Goal: Task Accomplishment & Management: Complete application form

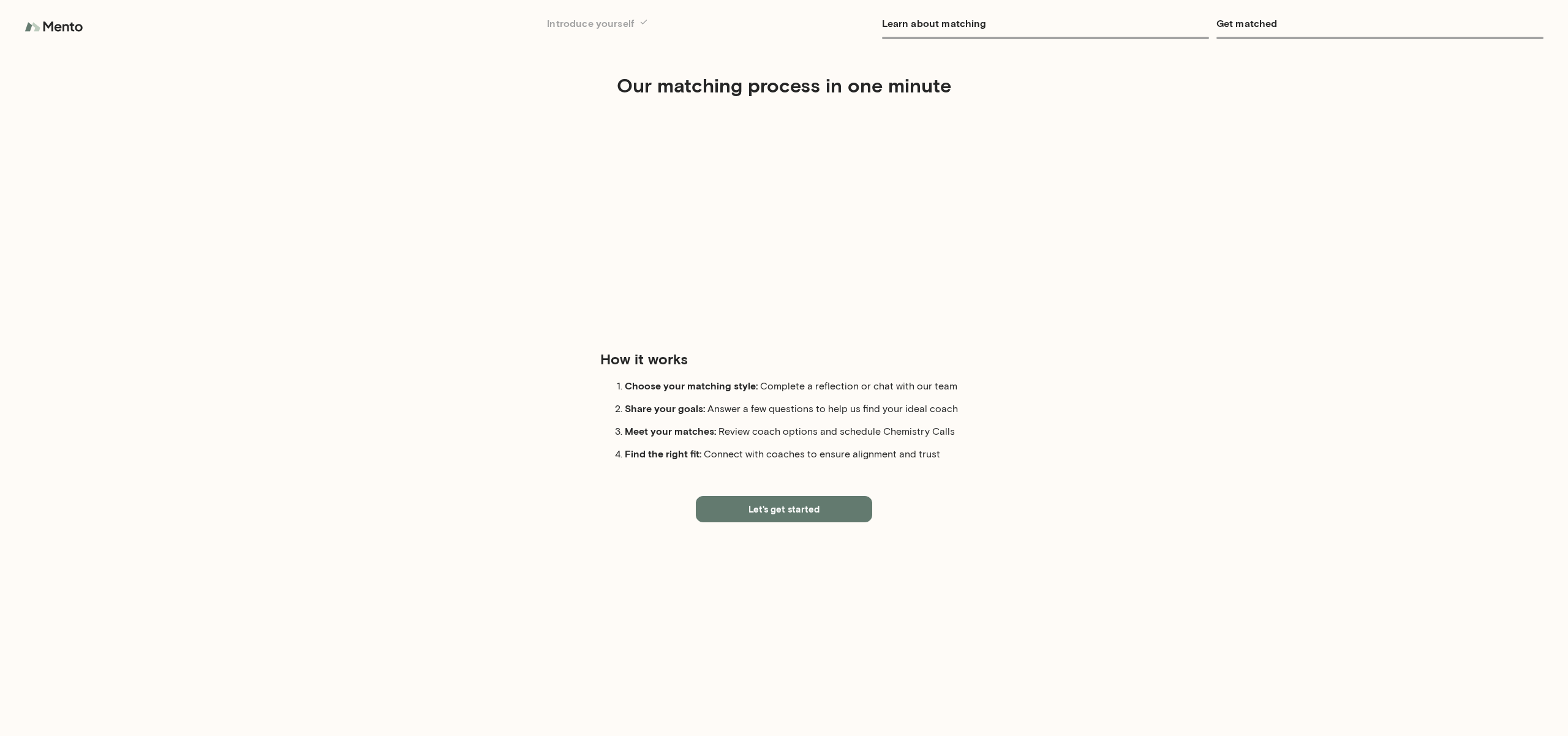
click at [812, 507] on button "Let's get started" at bounding box center [784, 509] width 177 height 26
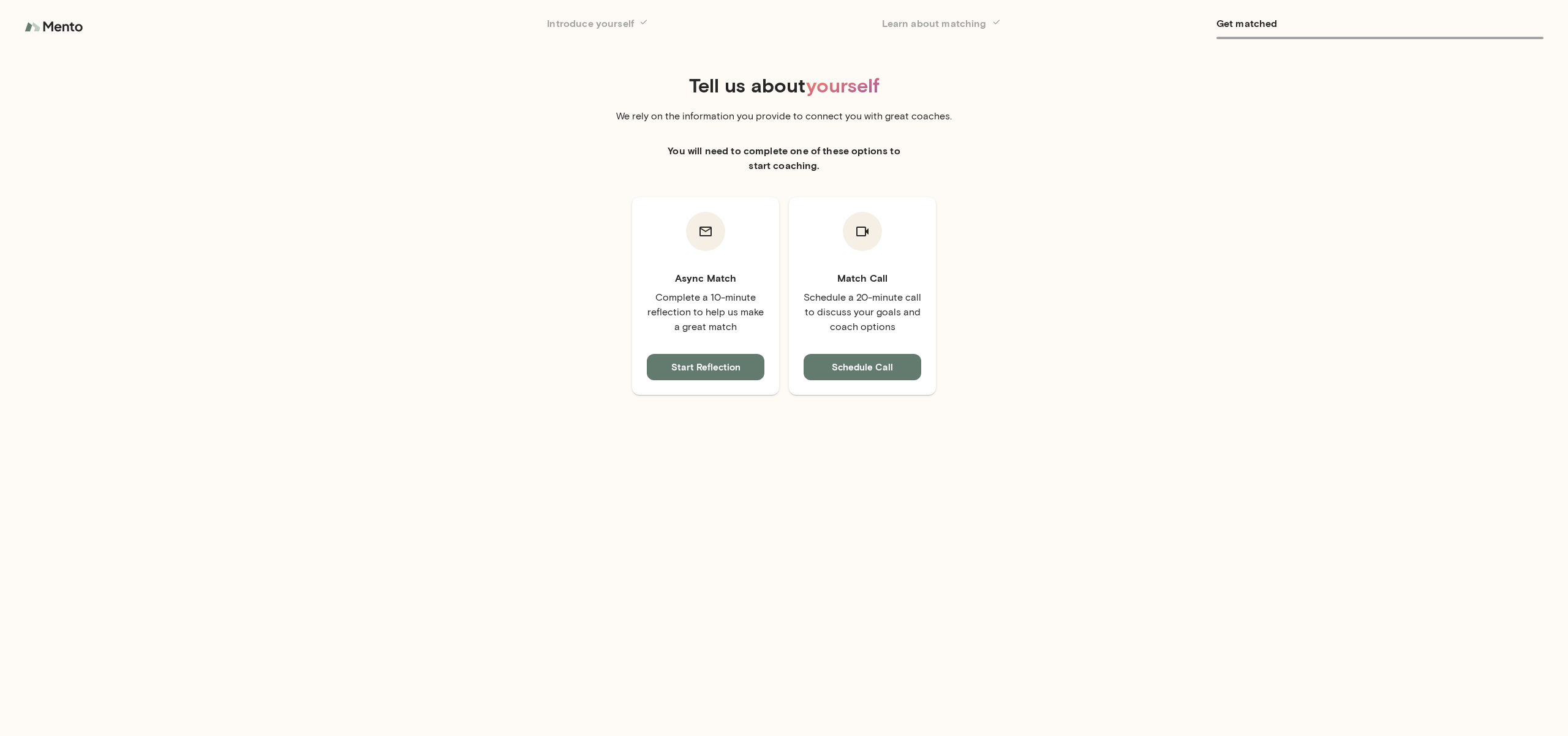
click at [664, 373] on button "Start Reflection" at bounding box center [705, 367] width 118 height 26
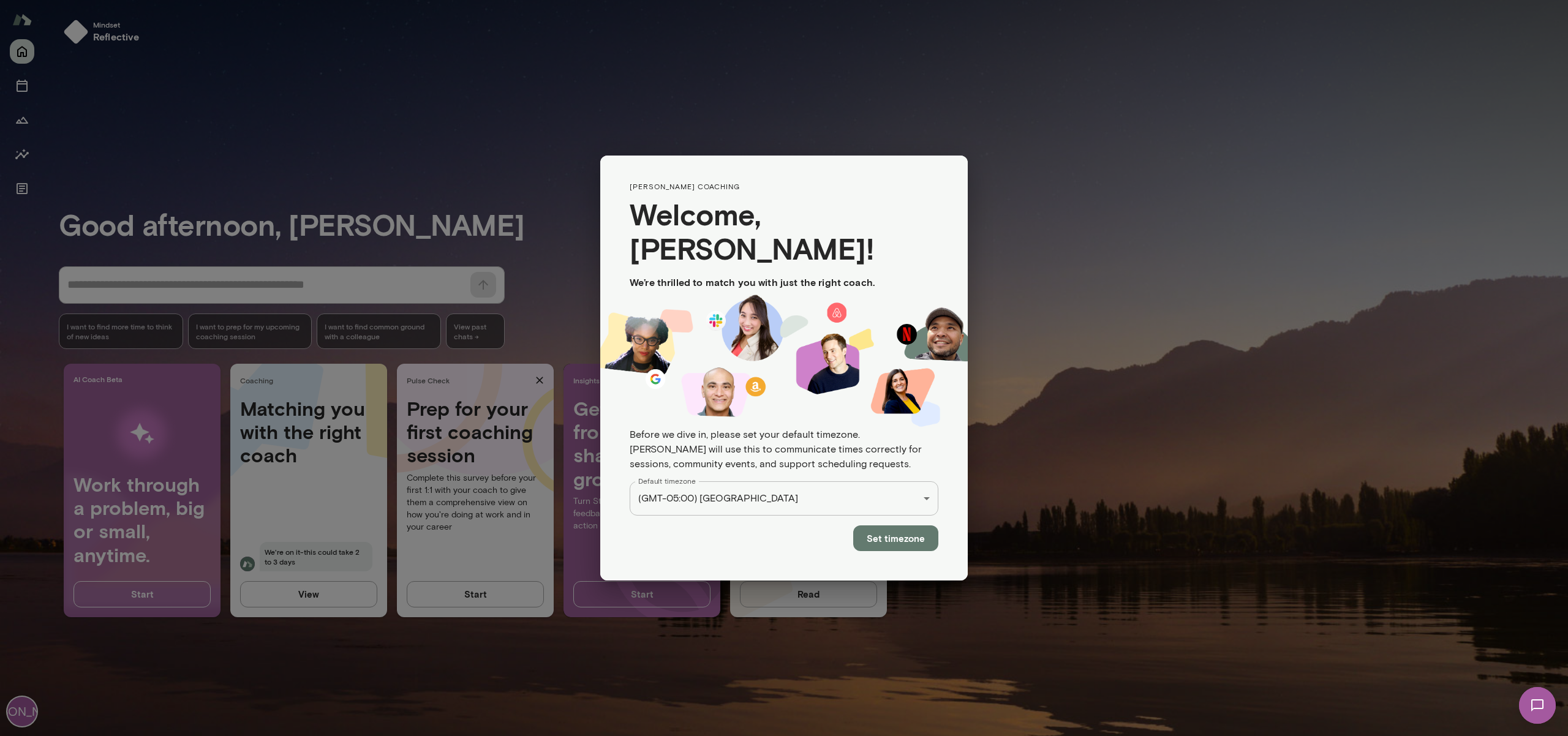
click at [922, 0] on div "**********" at bounding box center [784, 0] width 1568 height 0
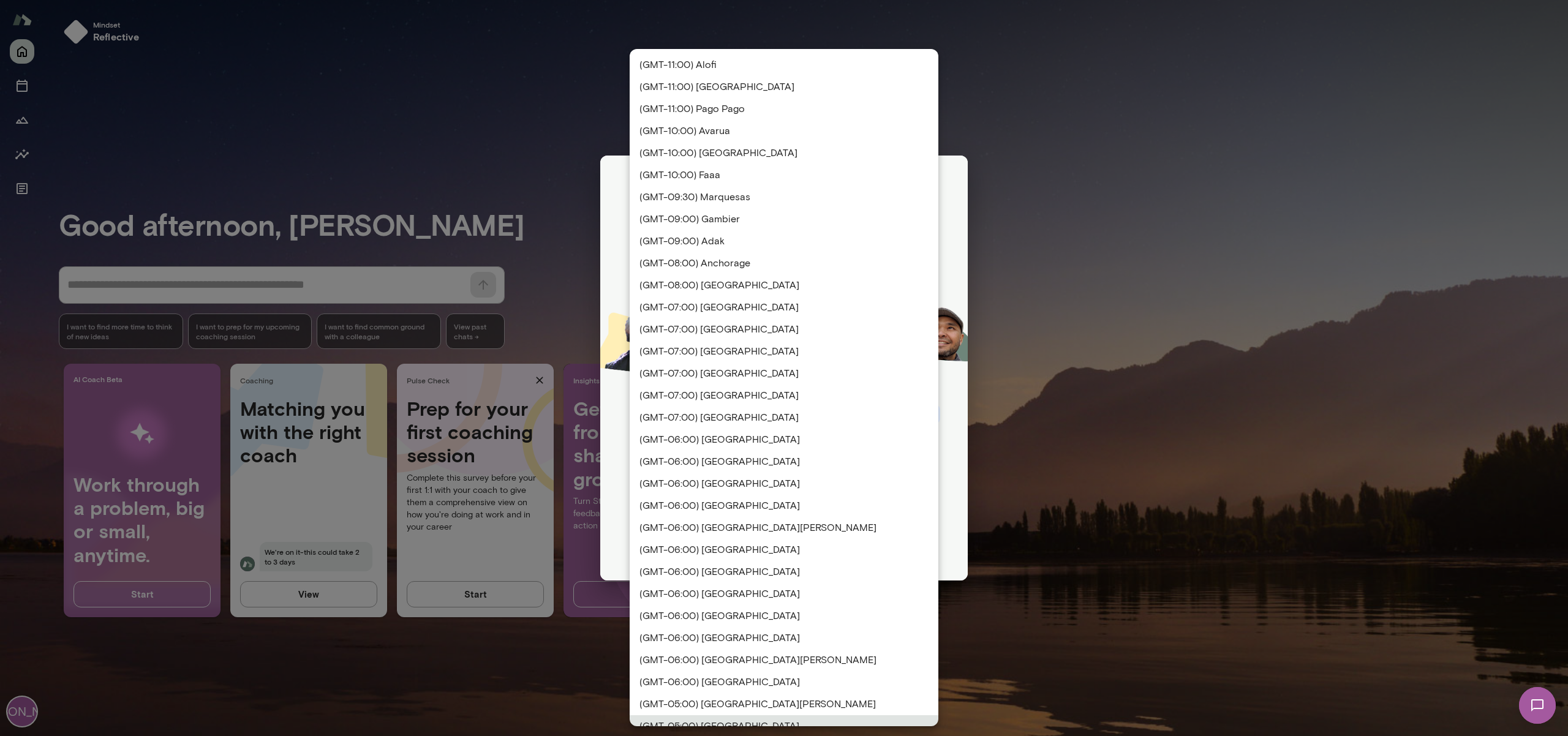
scroll to position [11, 0]
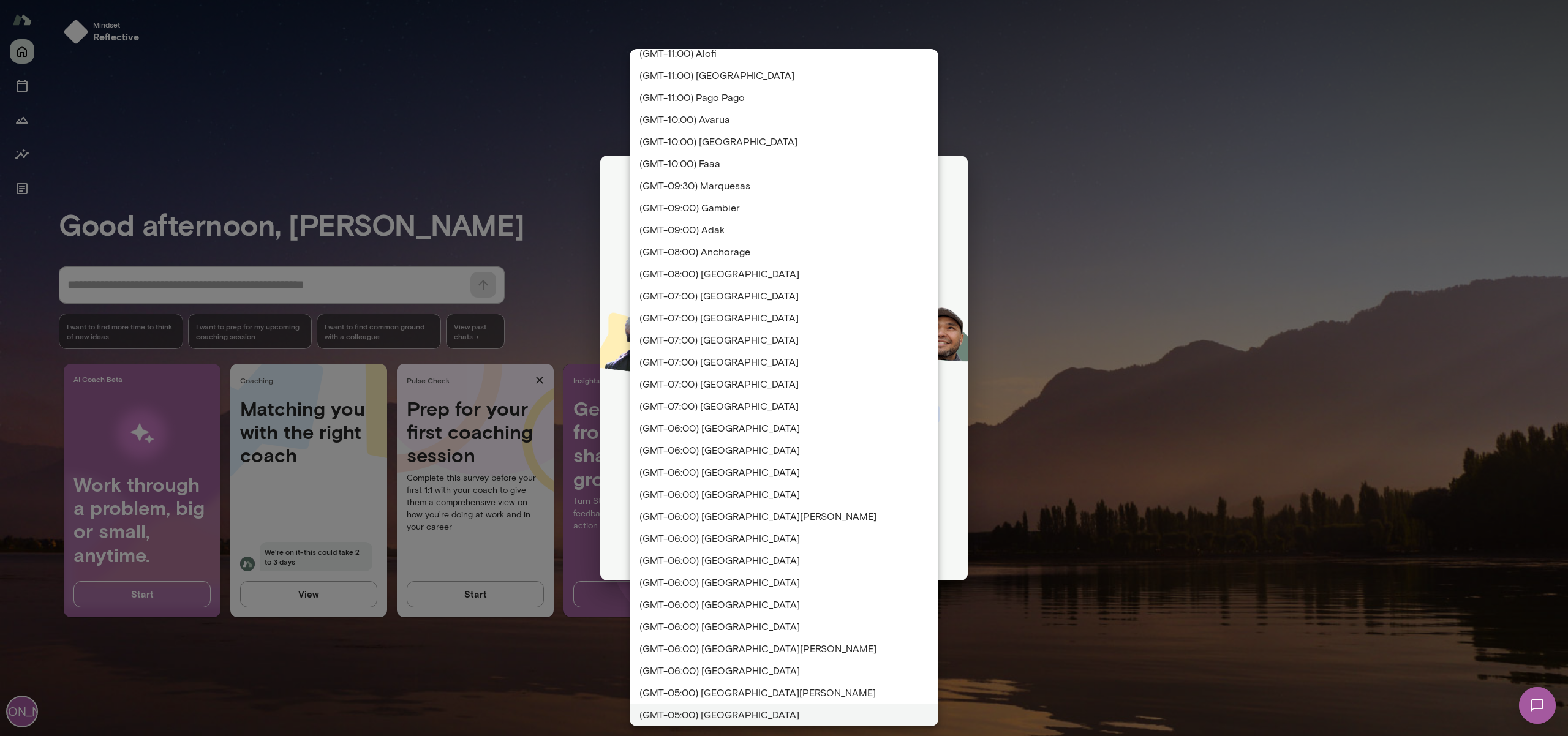
click at [1036, 419] on div at bounding box center [784, 368] width 1568 height 736
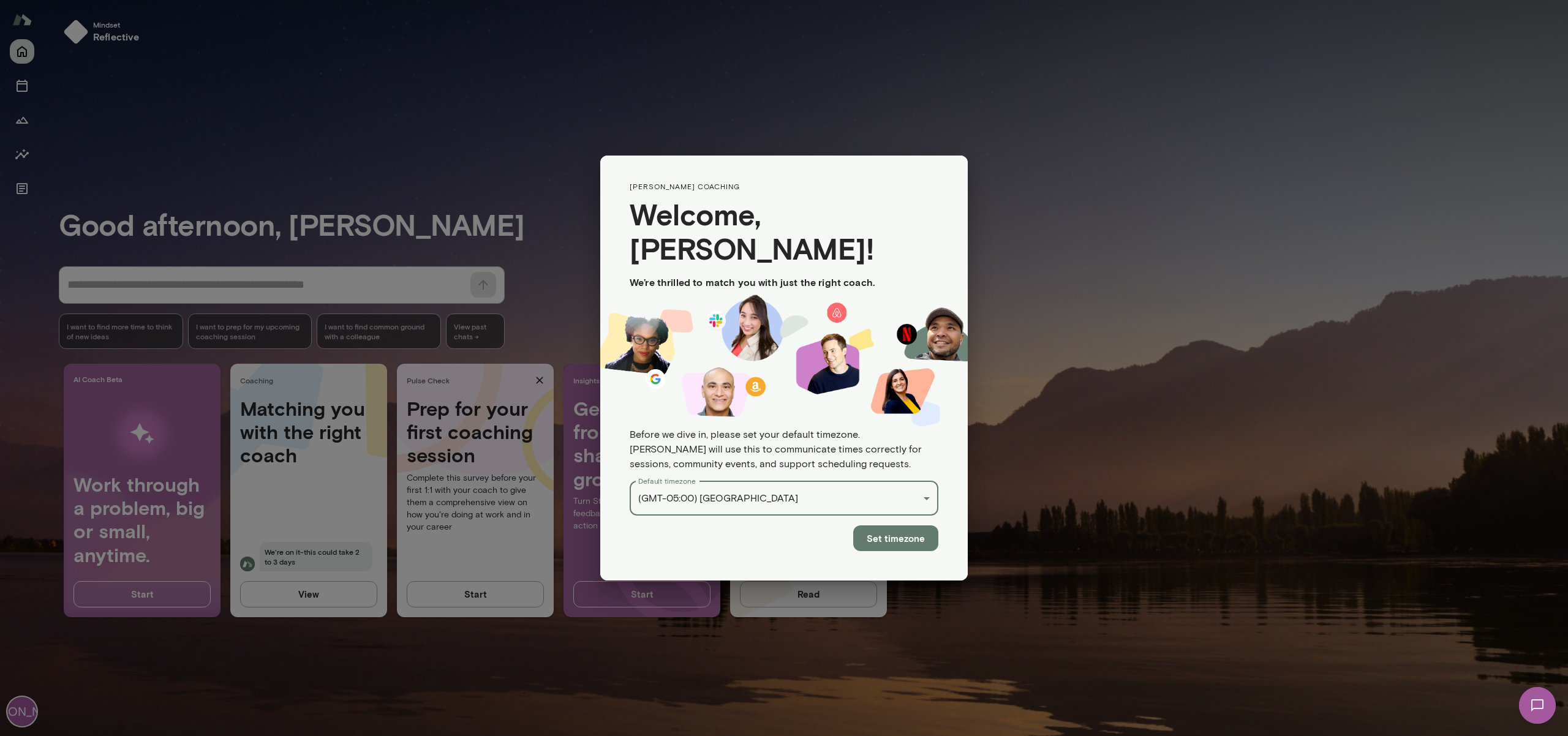
click at [902, 526] on button "Set timezone" at bounding box center [895, 538] width 85 height 26
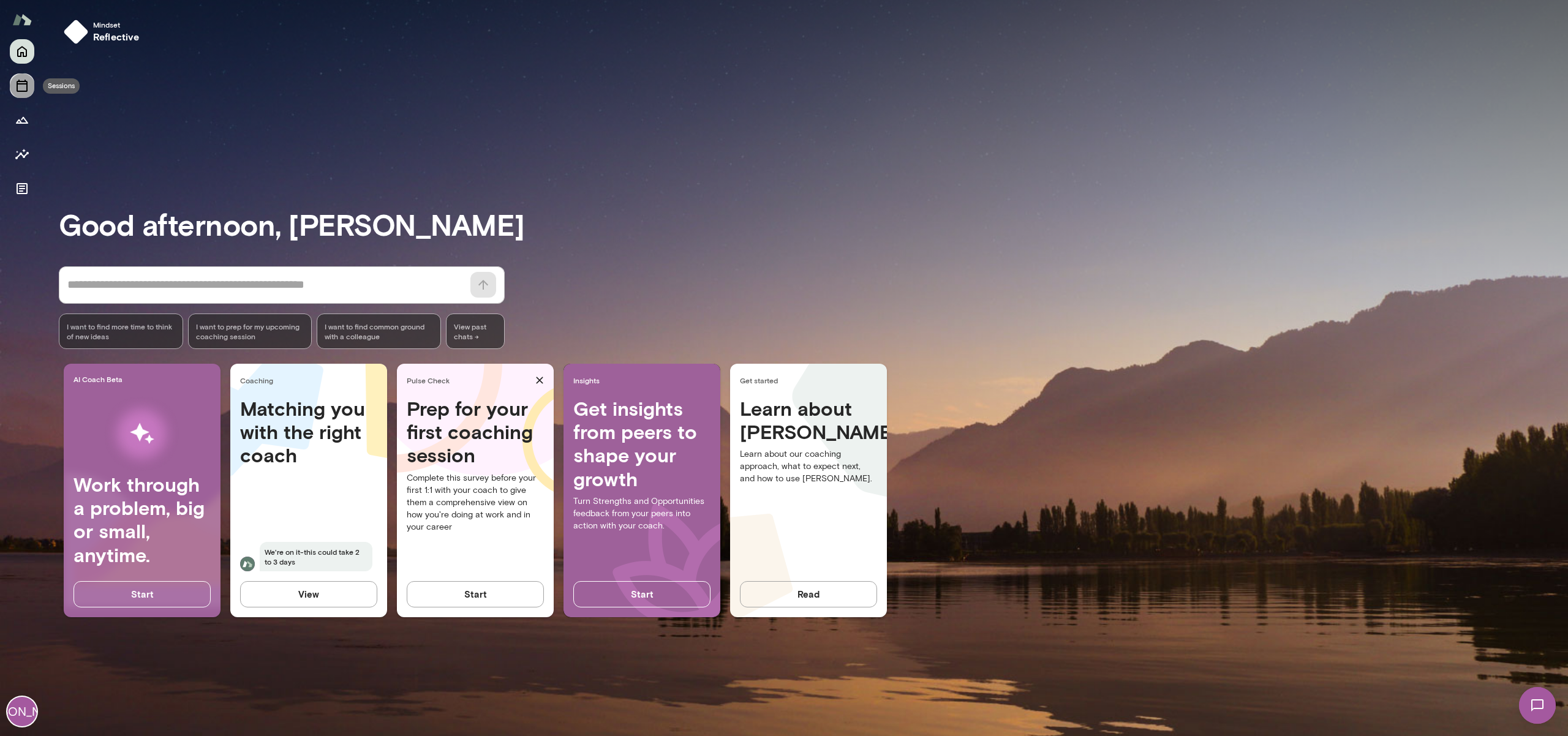
click at [23, 87] on icon "Sessions" at bounding box center [22, 85] width 15 height 15
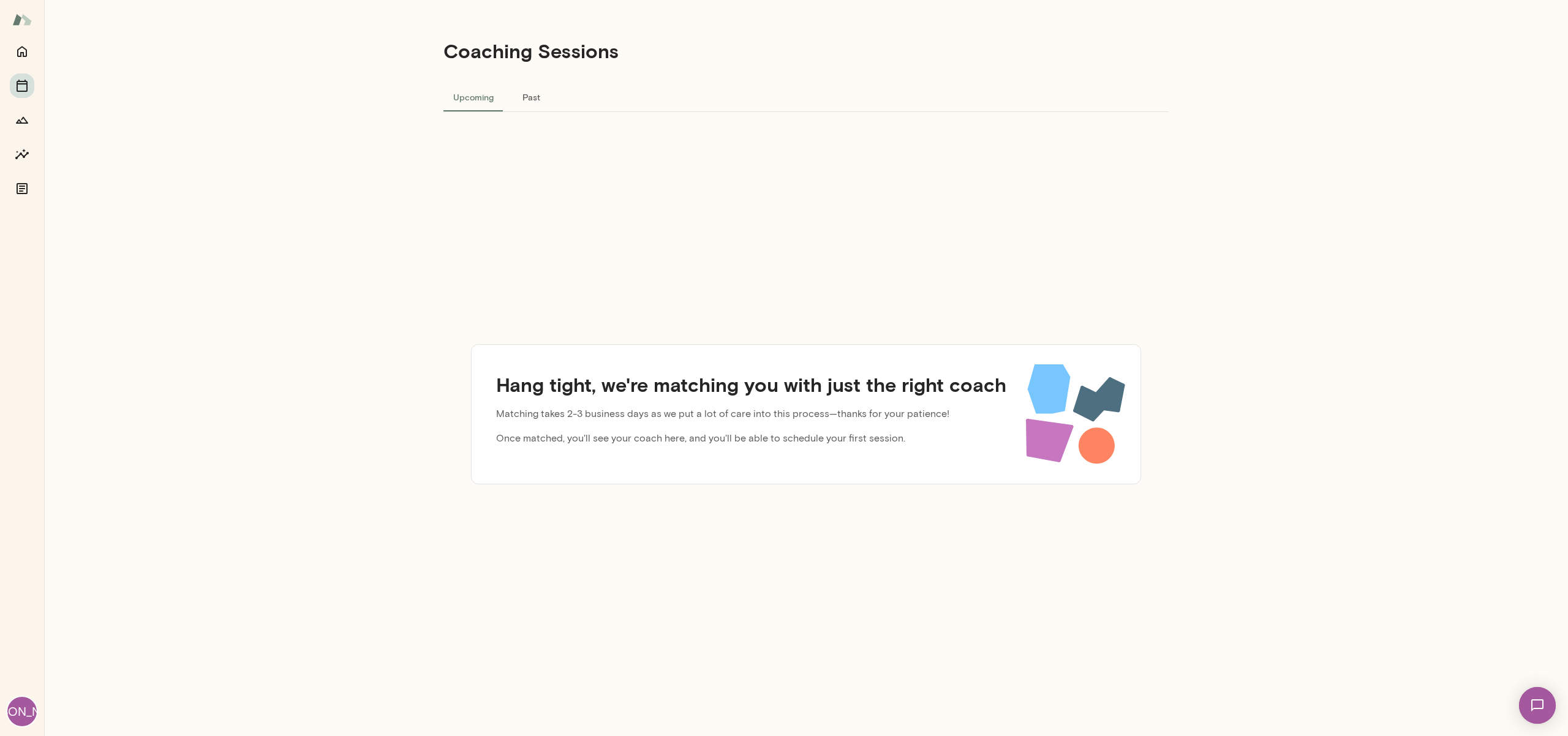
click at [501, 127] on div "Hang tight, we're matching you with just the right coach Matching takes 2-3 bus…" at bounding box center [806, 414] width 725 height 604
click at [536, 96] on button "Past" at bounding box center [531, 97] width 55 height 30
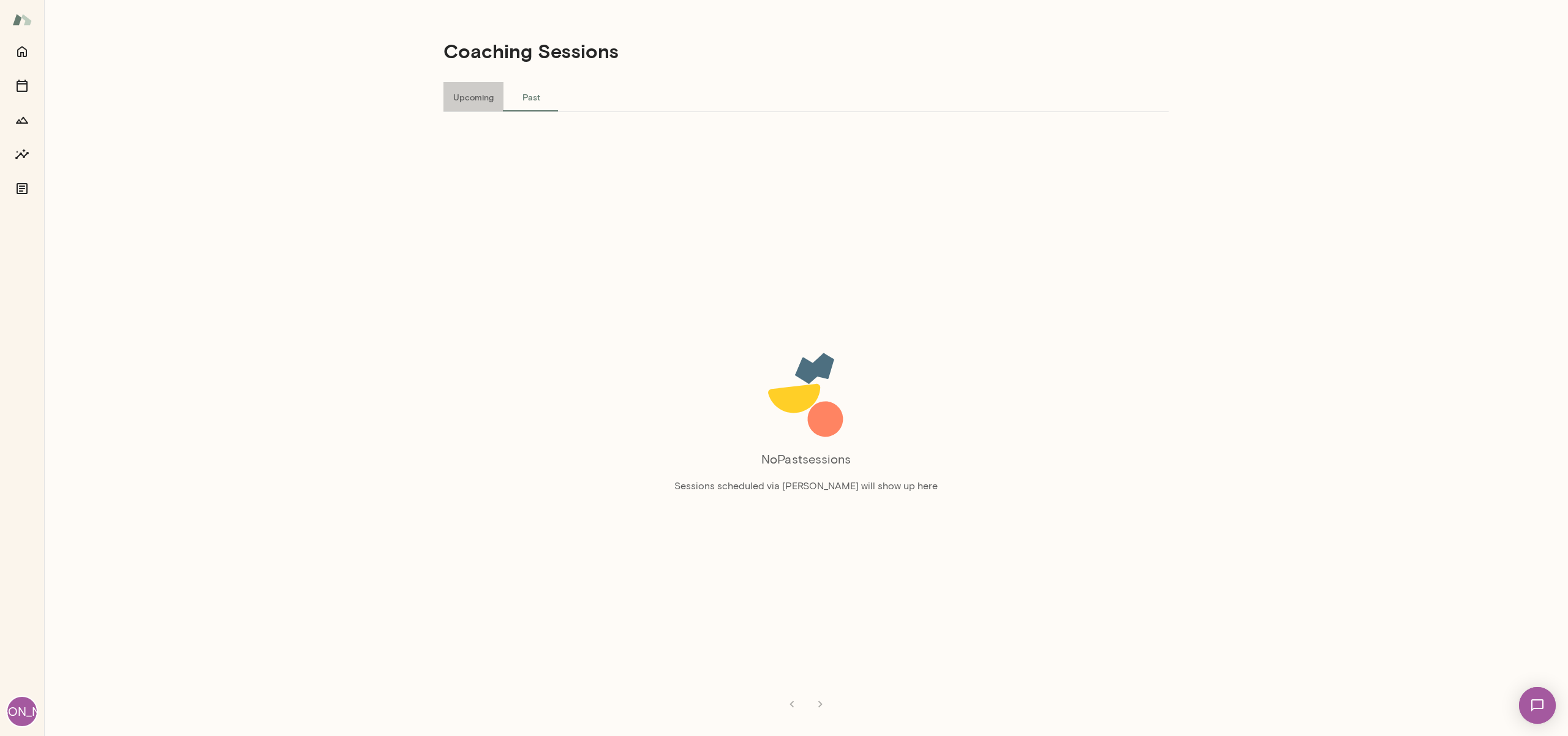
click at [455, 94] on button "Upcoming" at bounding box center [473, 97] width 60 height 30
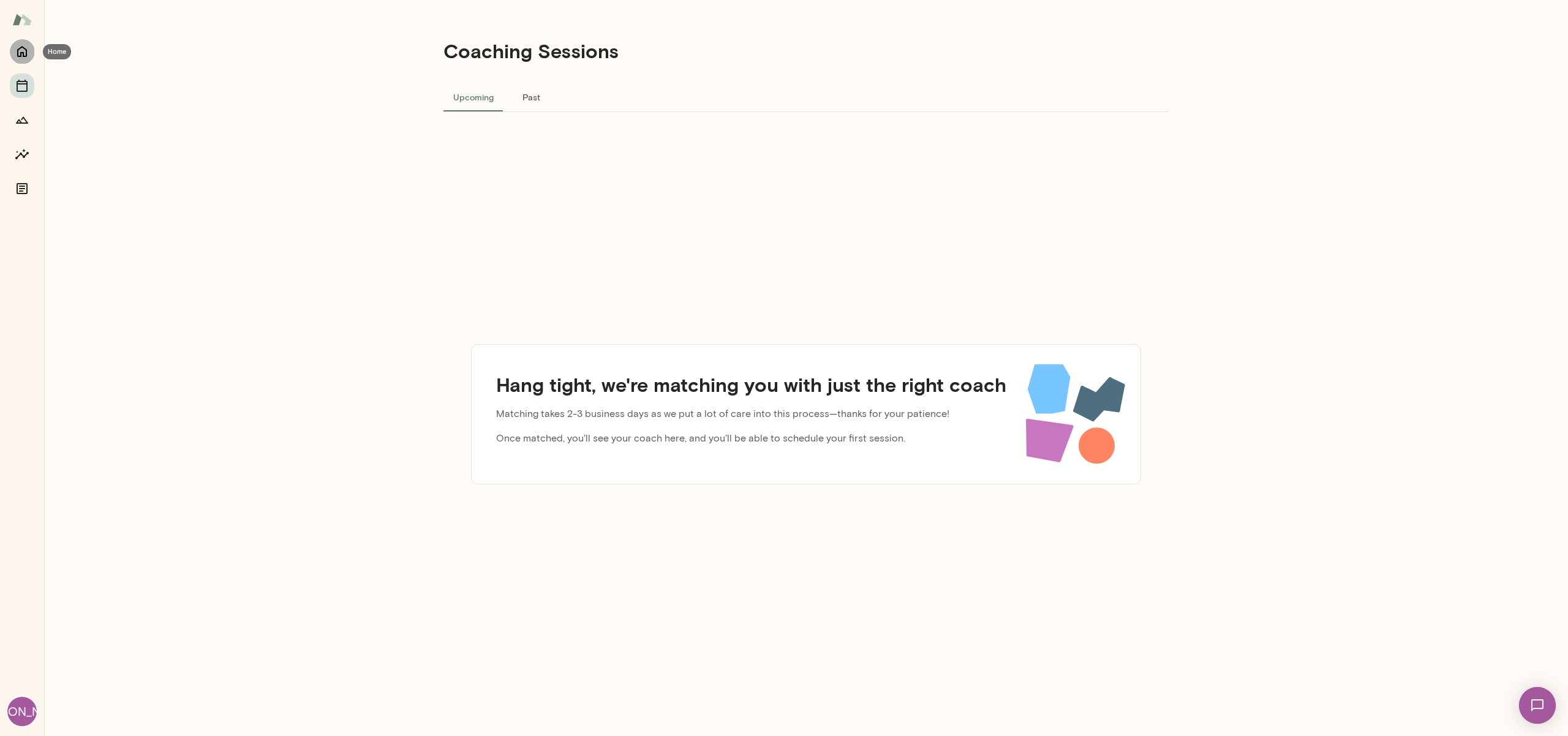
click at [12, 52] on button "Home" at bounding box center [22, 51] width 25 height 25
